Goal: Information Seeking & Learning: Find specific fact

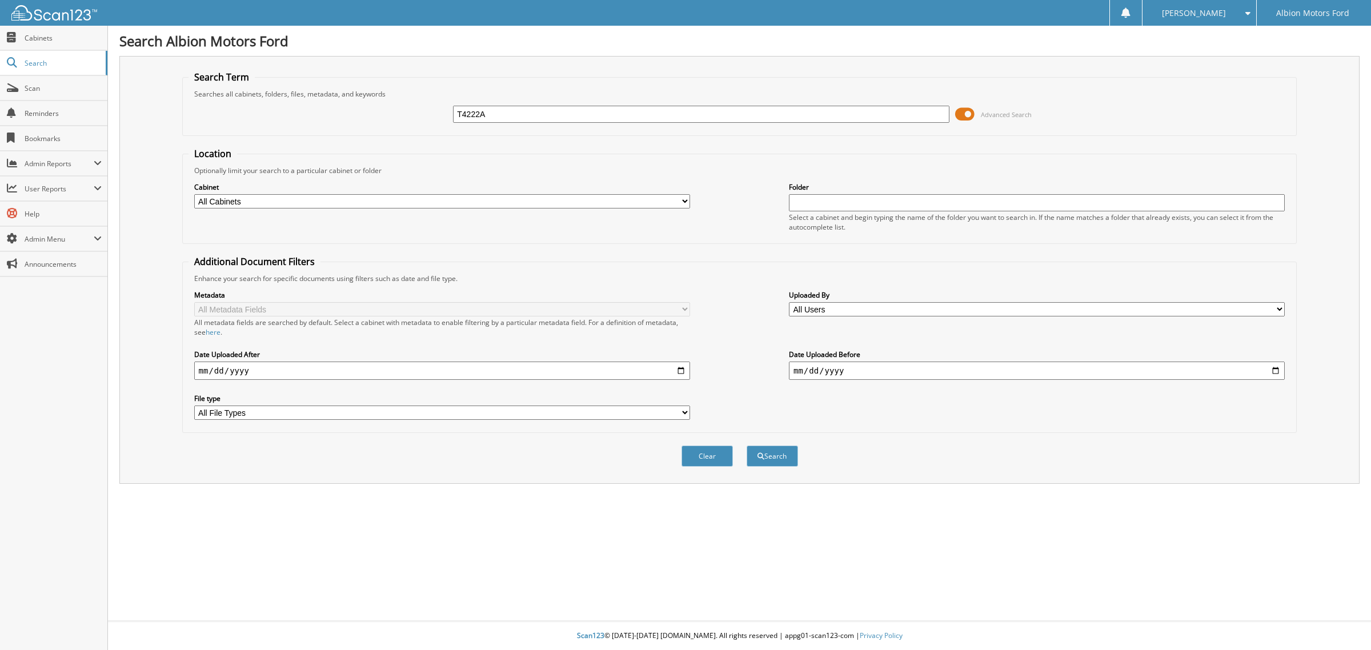
type input "T4222A"
click at [747, 446] on button "Search" at bounding box center [772, 456] width 51 height 21
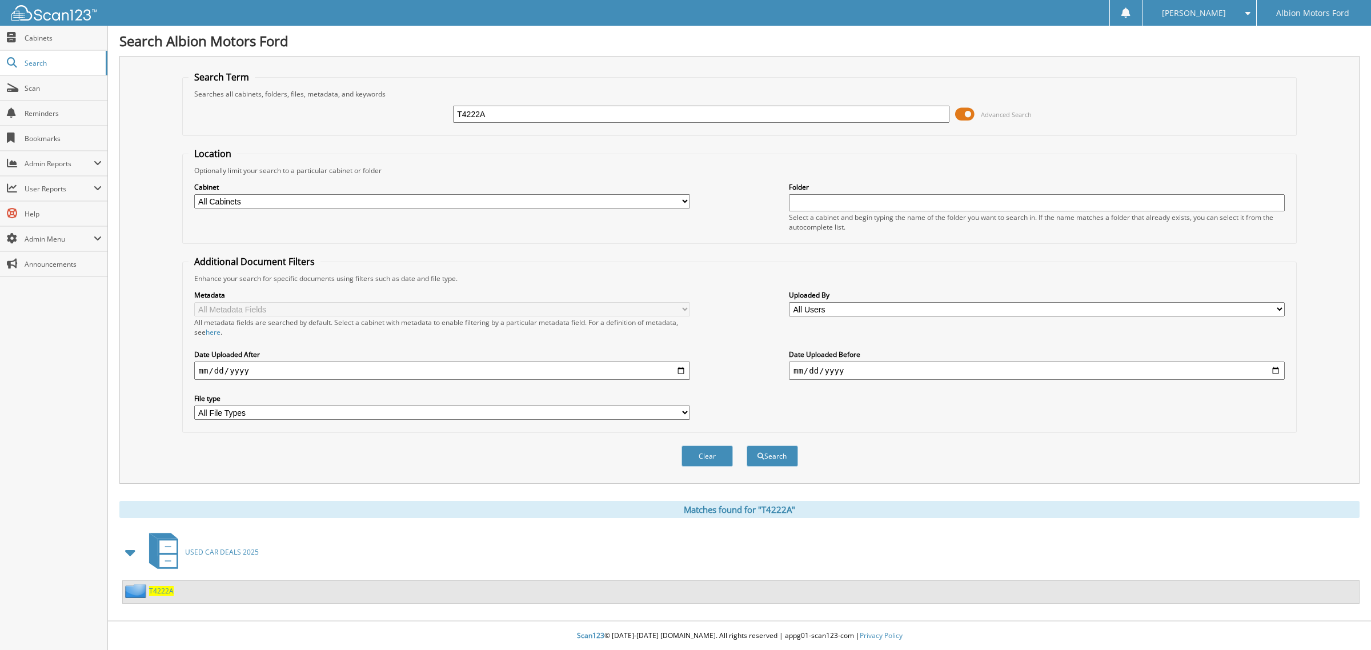
click at [159, 586] on span "T4222A" at bounding box center [161, 591] width 25 height 10
click at [527, 118] on input "T4222A" at bounding box center [701, 114] width 496 height 17
type input "T4256S"
click at [747, 446] on button "Search" at bounding box center [772, 456] width 51 height 21
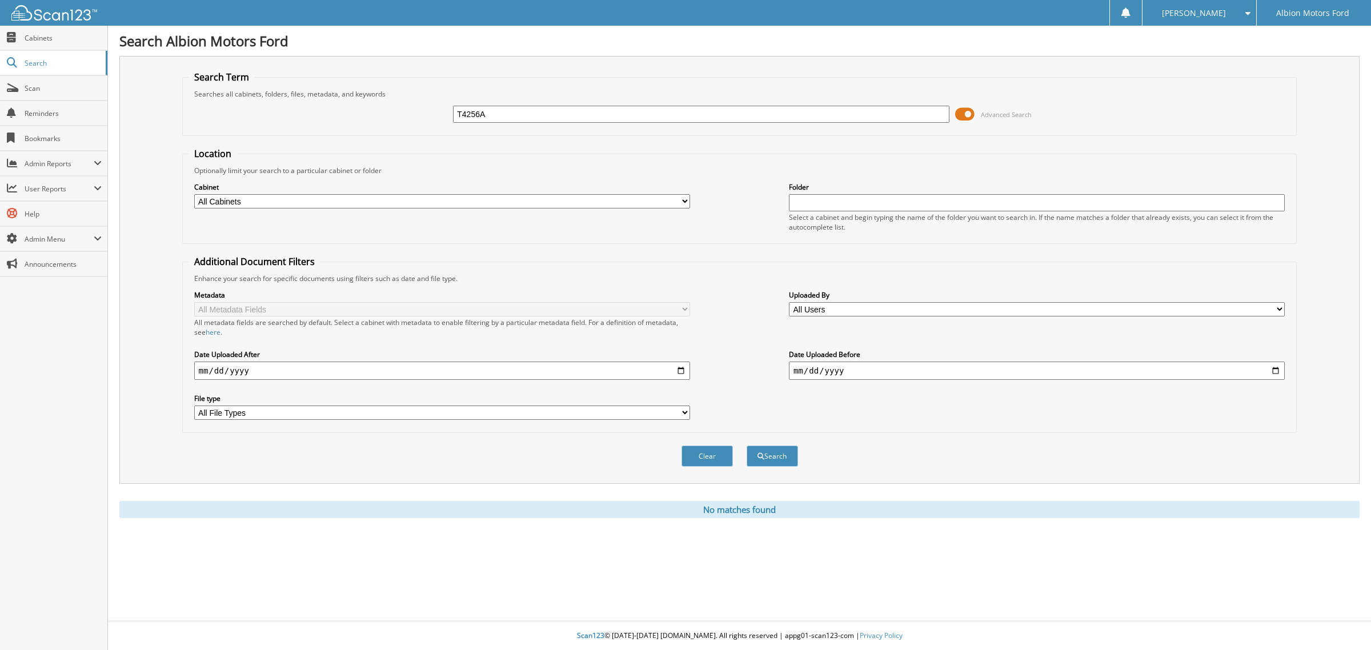
type input "T4256A"
click at [747, 446] on button "Search" at bounding box center [772, 456] width 51 height 21
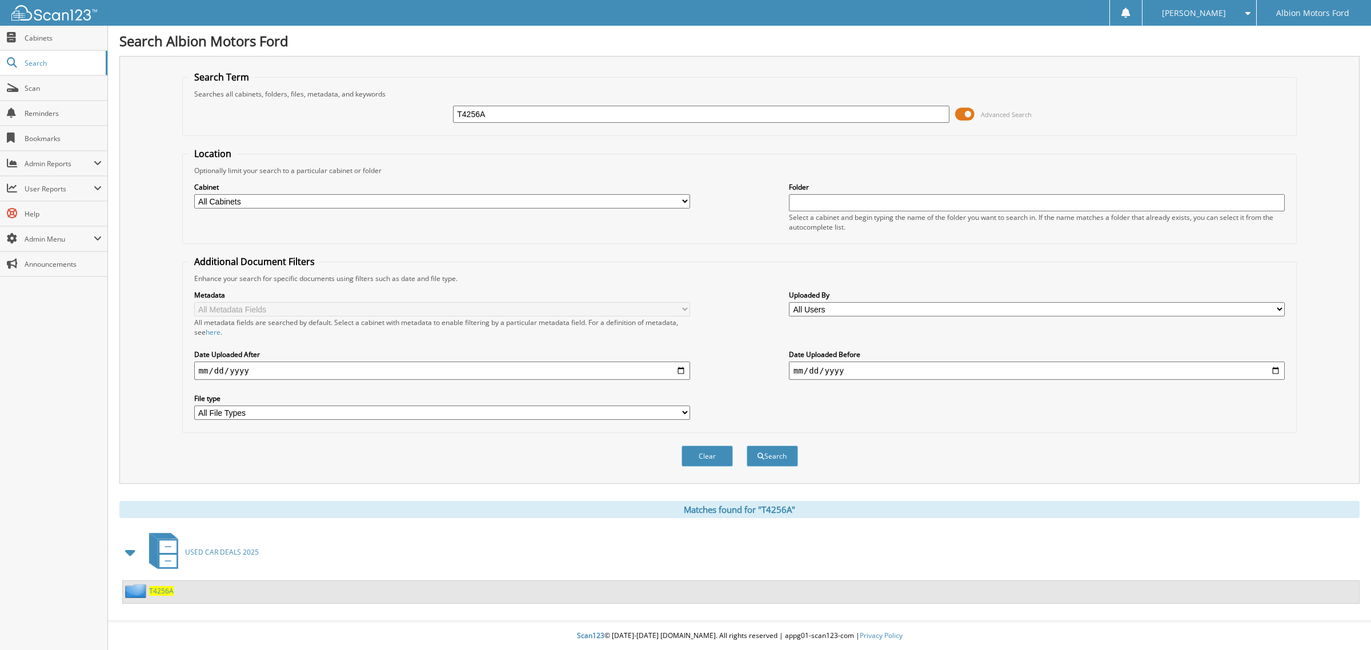
click at [167, 586] on span "T4256A" at bounding box center [161, 591] width 25 height 10
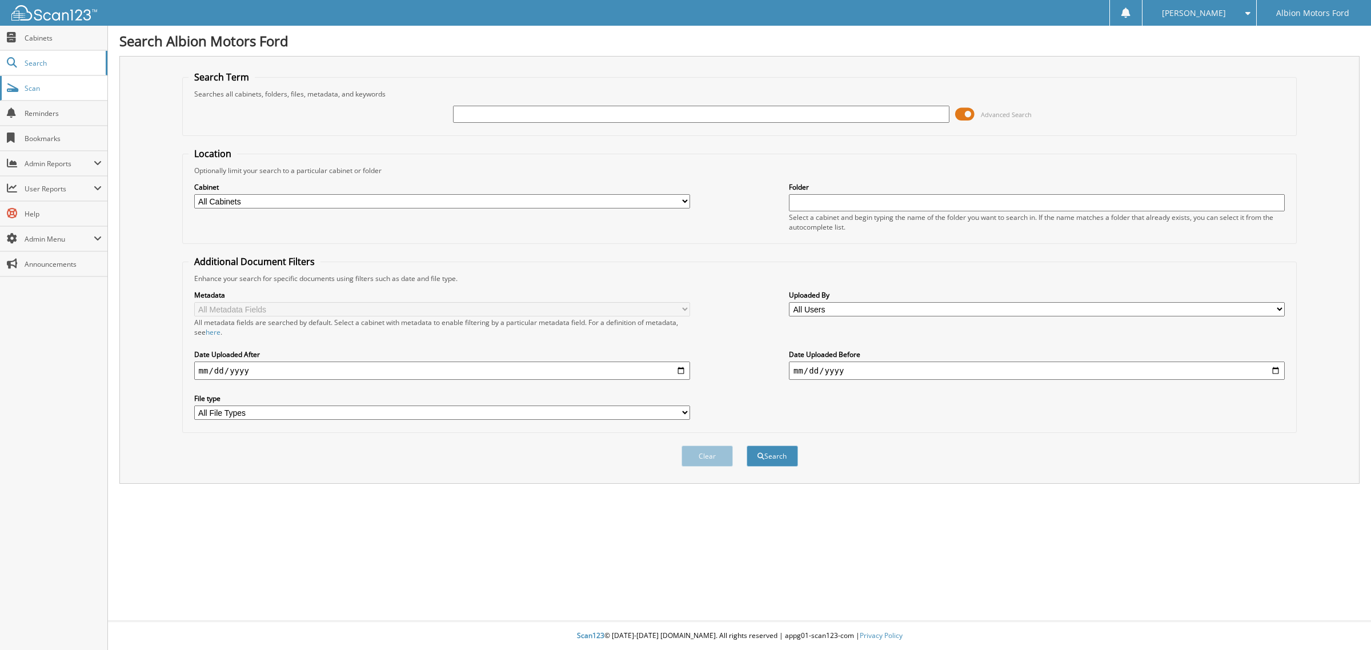
click at [35, 89] on span "Scan" at bounding box center [63, 88] width 77 height 10
